Goal: Transaction & Acquisition: Purchase product/service

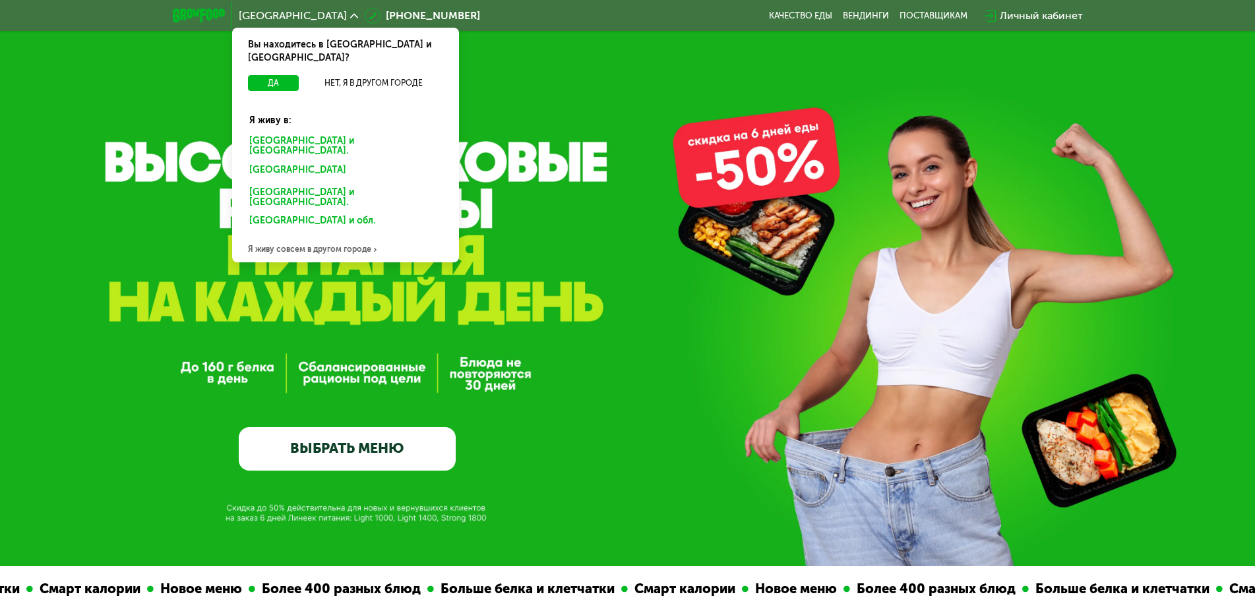
click at [264, 133] on div "[GEOGRAPHIC_DATA] и [GEOGRAPHIC_DATA]." at bounding box center [345, 147] width 211 height 28
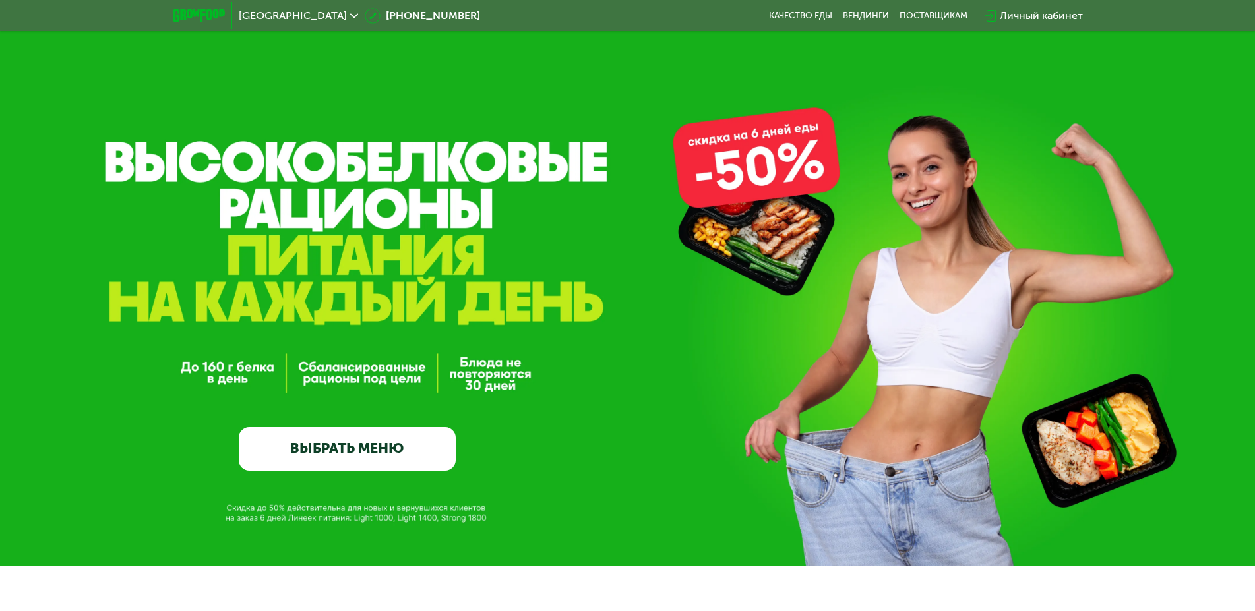
click at [323, 456] on link "ВЫБРАТЬ МЕНЮ" at bounding box center [347, 449] width 217 height 44
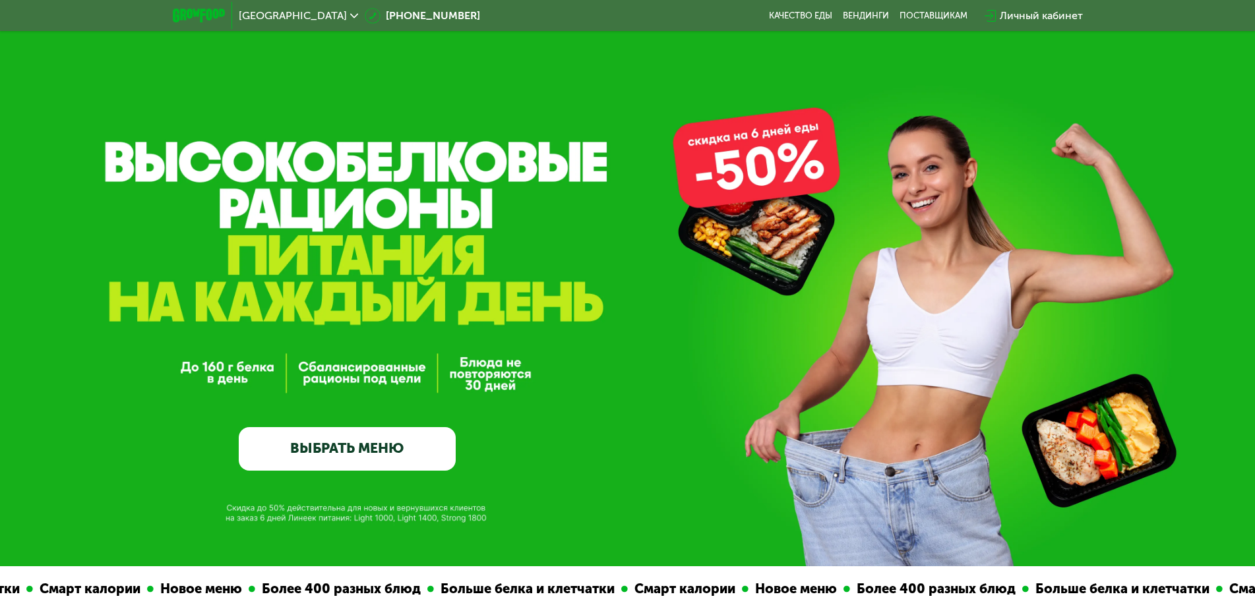
click at [331, 450] on link "ВЫБРАТЬ МЕНЮ" at bounding box center [347, 449] width 217 height 44
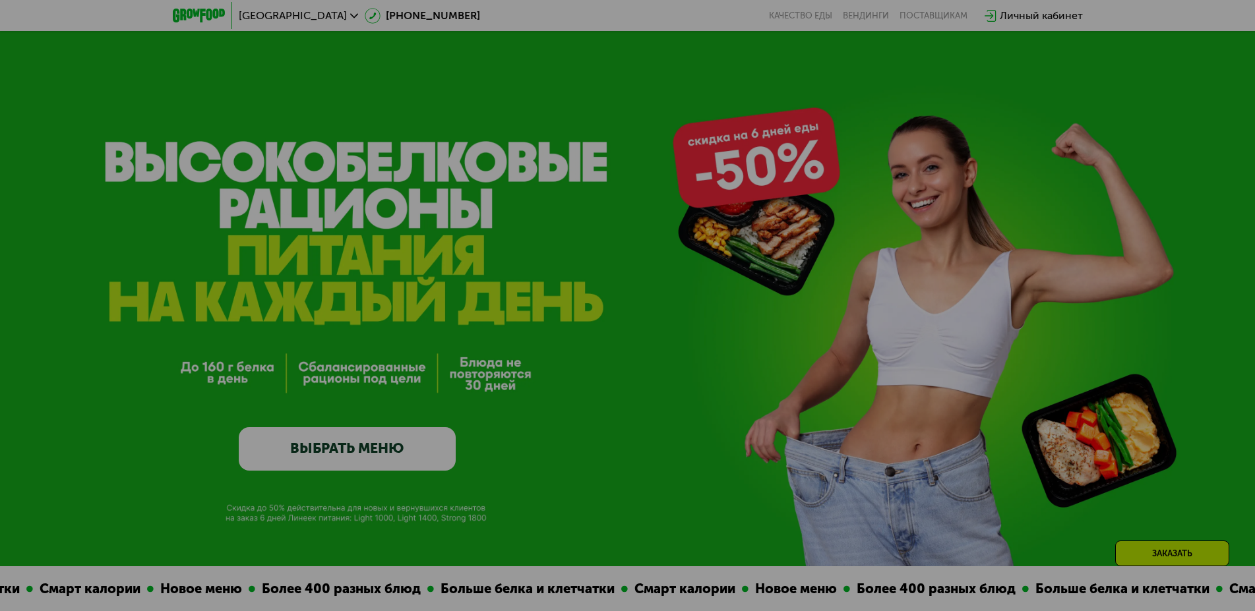
click at [684, 473] on div at bounding box center [627, 305] width 1255 height 611
click at [956, 417] on div at bounding box center [627, 305] width 1255 height 611
click at [1056, 189] on div at bounding box center [627, 305] width 1255 height 611
click at [677, 464] on div at bounding box center [627, 305] width 1255 height 611
